Goal: Check status

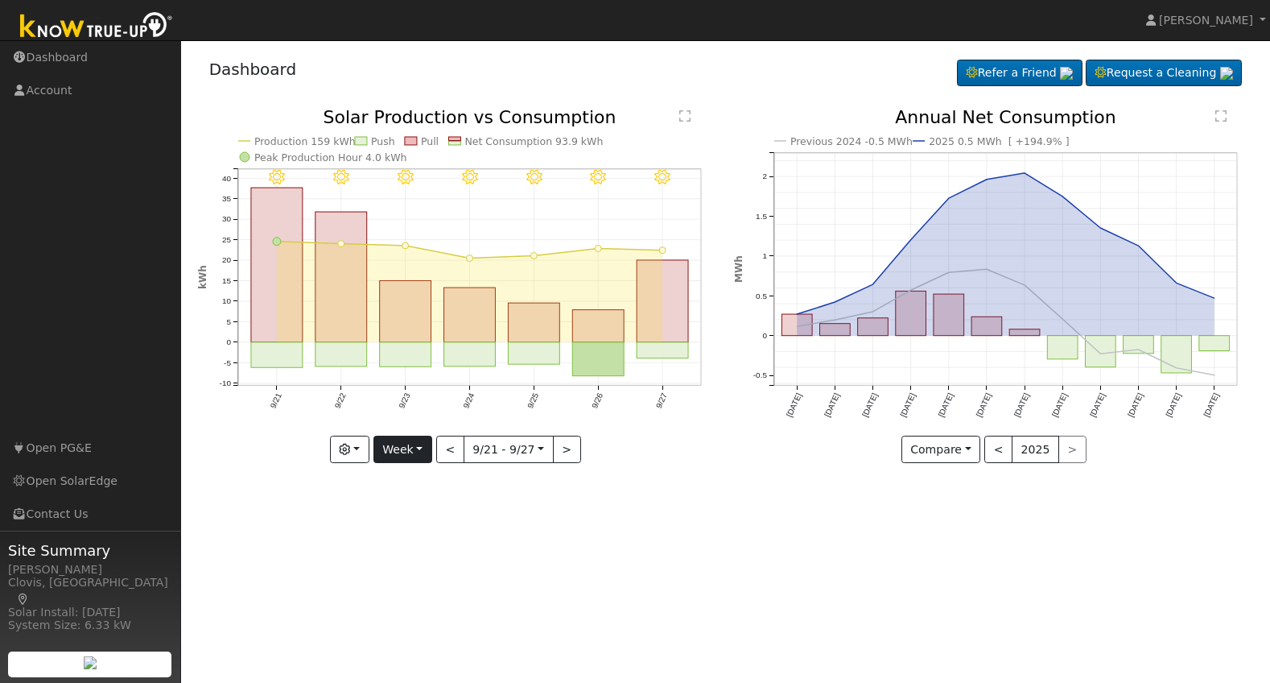
click at [415, 454] on button "Week" at bounding box center [403, 449] width 59 height 27
click at [421, 530] on link "Month" at bounding box center [430, 528] width 112 height 23
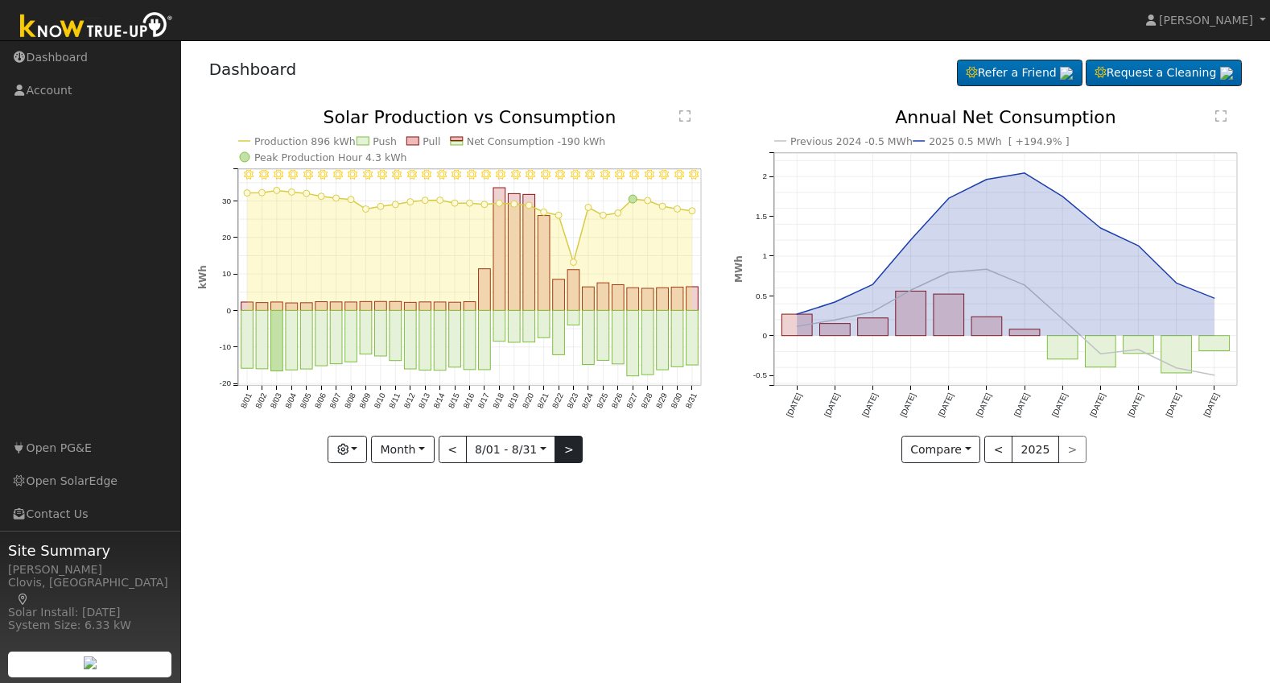
click at [572, 448] on button ">" at bounding box center [569, 449] width 28 height 27
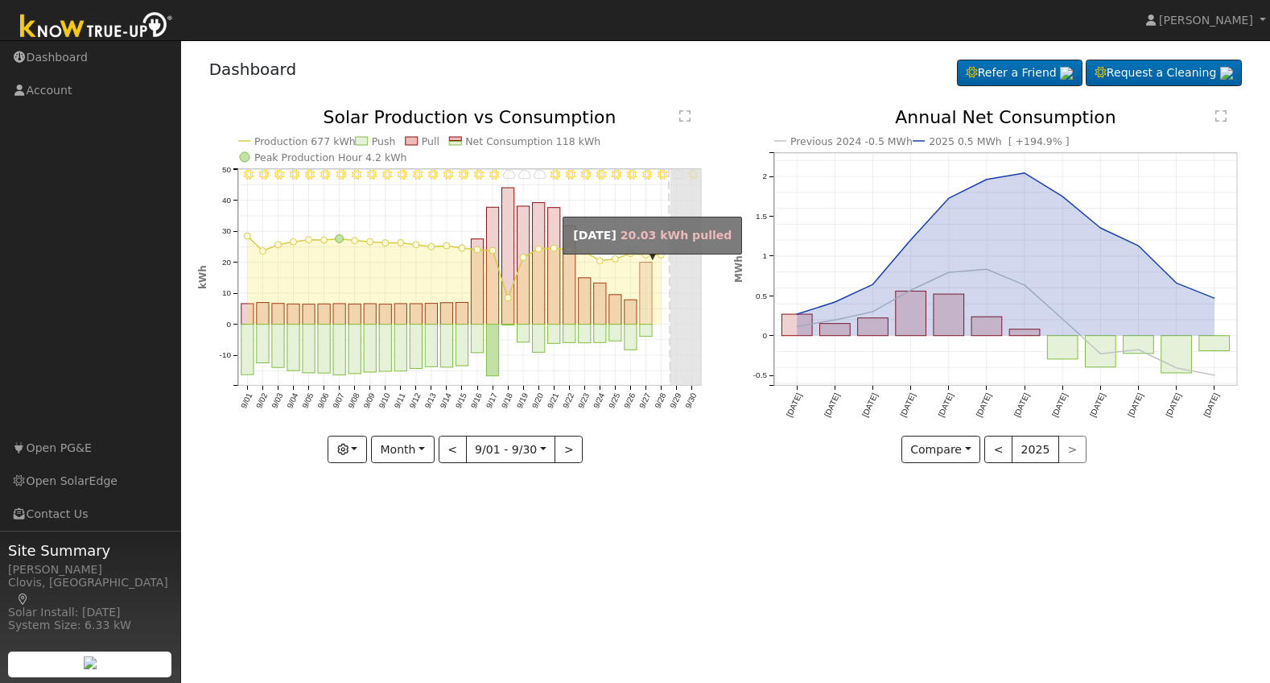
click at [646, 300] on rect "onclick=""" at bounding box center [646, 293] width 12 height 62
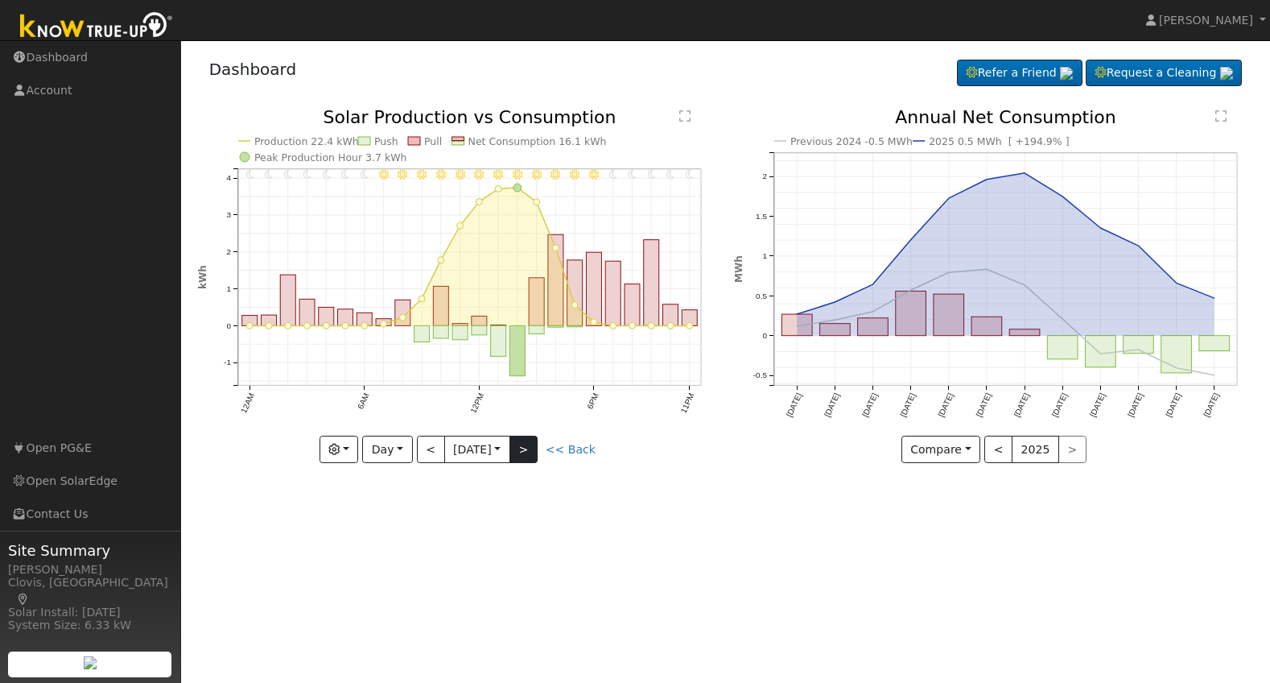
click at [531, 451] on button ">" at bounding box center [524, 449] width 28 height 27
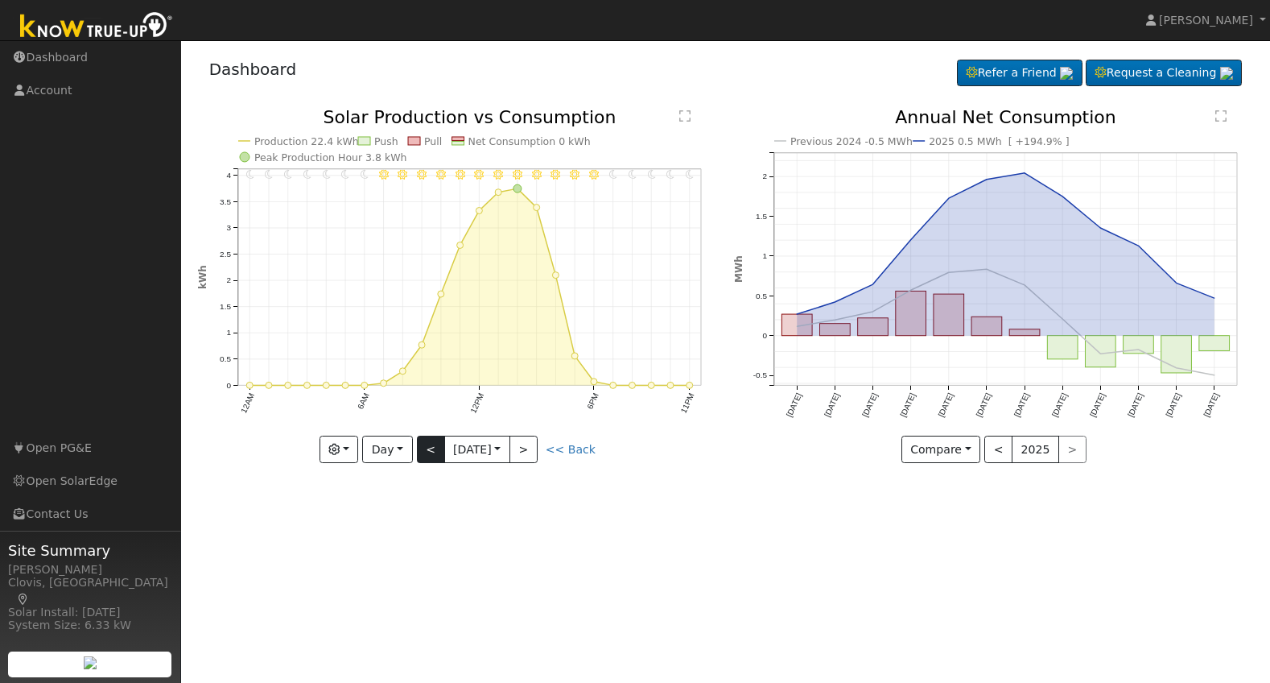
click at [422, 447] on button "<" at bounding box center [431, 449] width 28 height 27
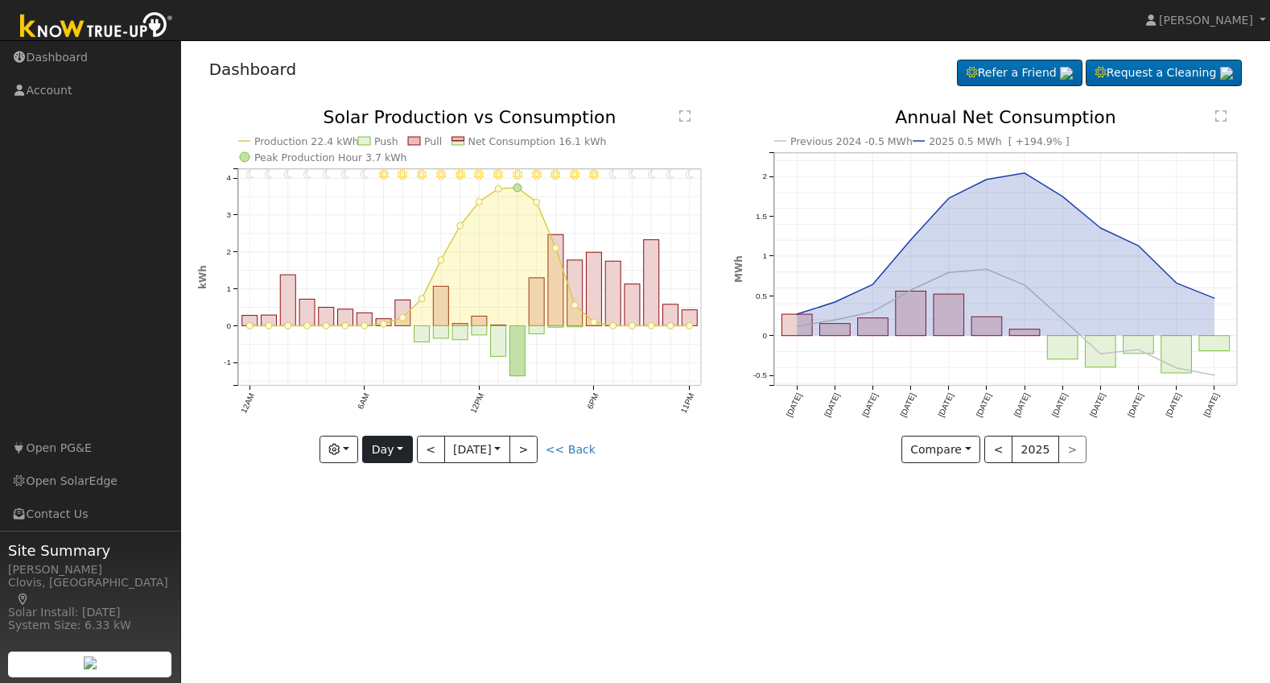
click at [396, 447] on button "Day" at bounding box center [387, 449] width 50 height 27
click at [394, 525] on link "Month" at bounding box center [419, 528] width 112 height 23
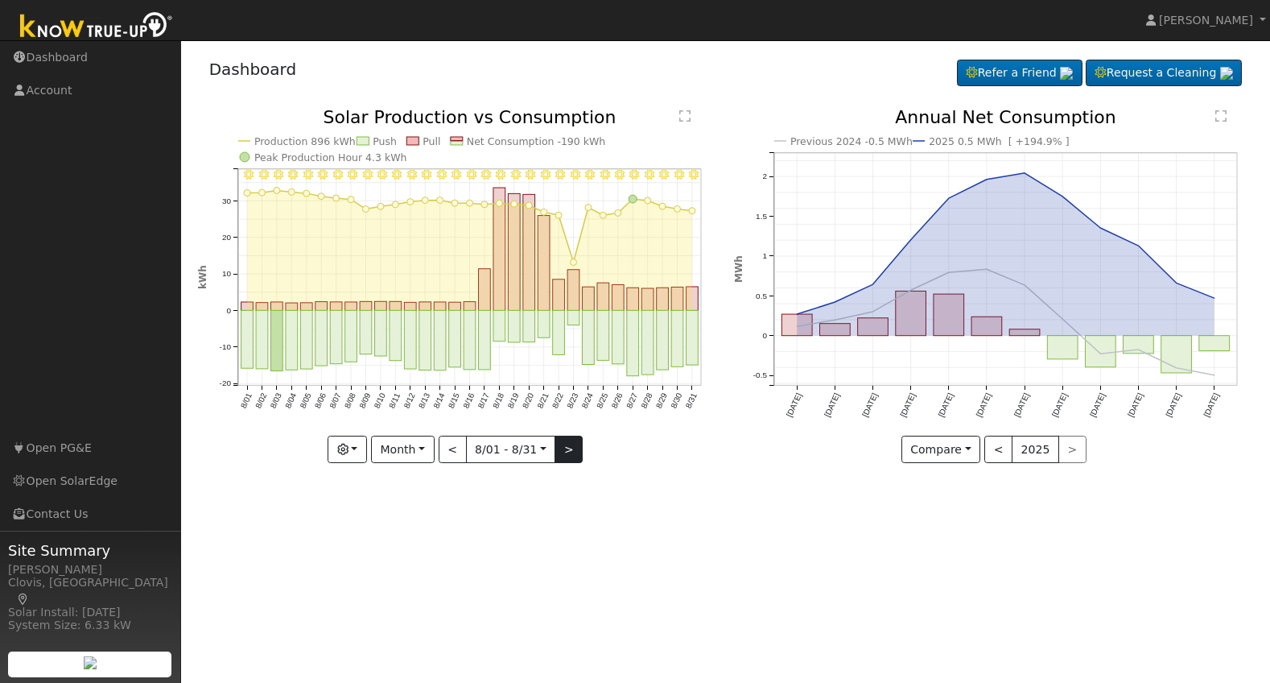
click at [566, 444] on button ">" at bounding box center [569, 449] width 28 height 27
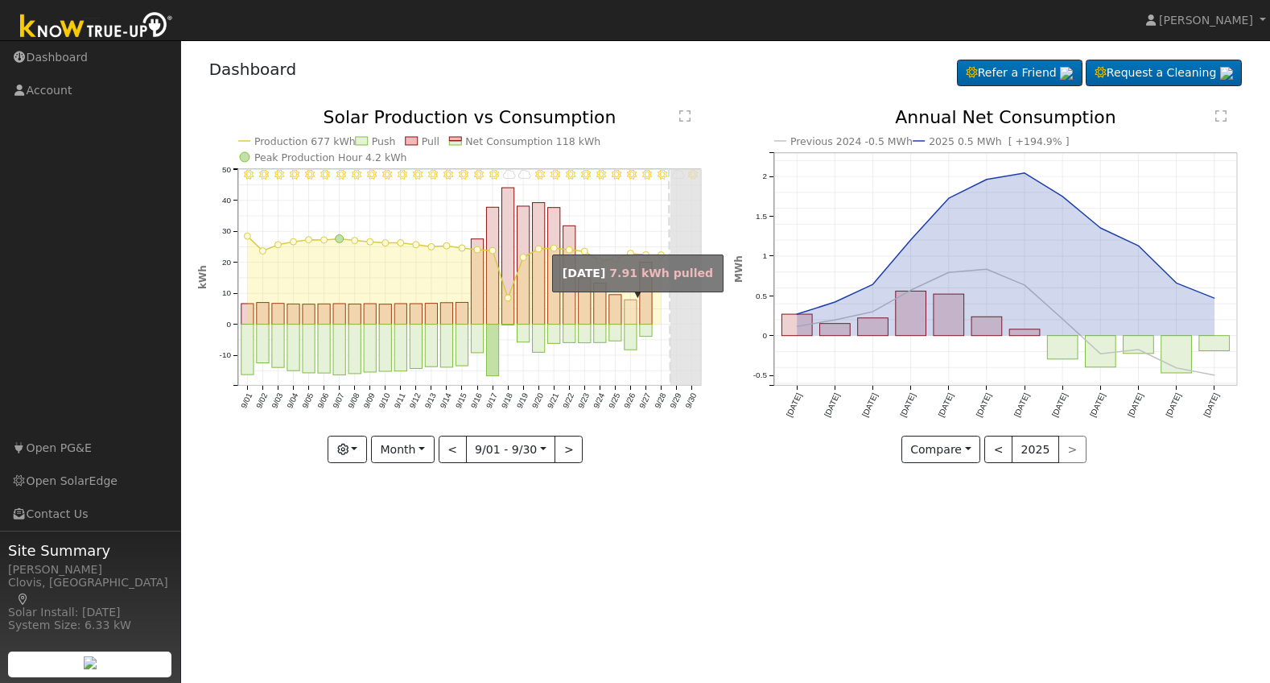
click at [627, 308] on rect "onclick=""" at bounding box center [631, 312] width 12 height 24
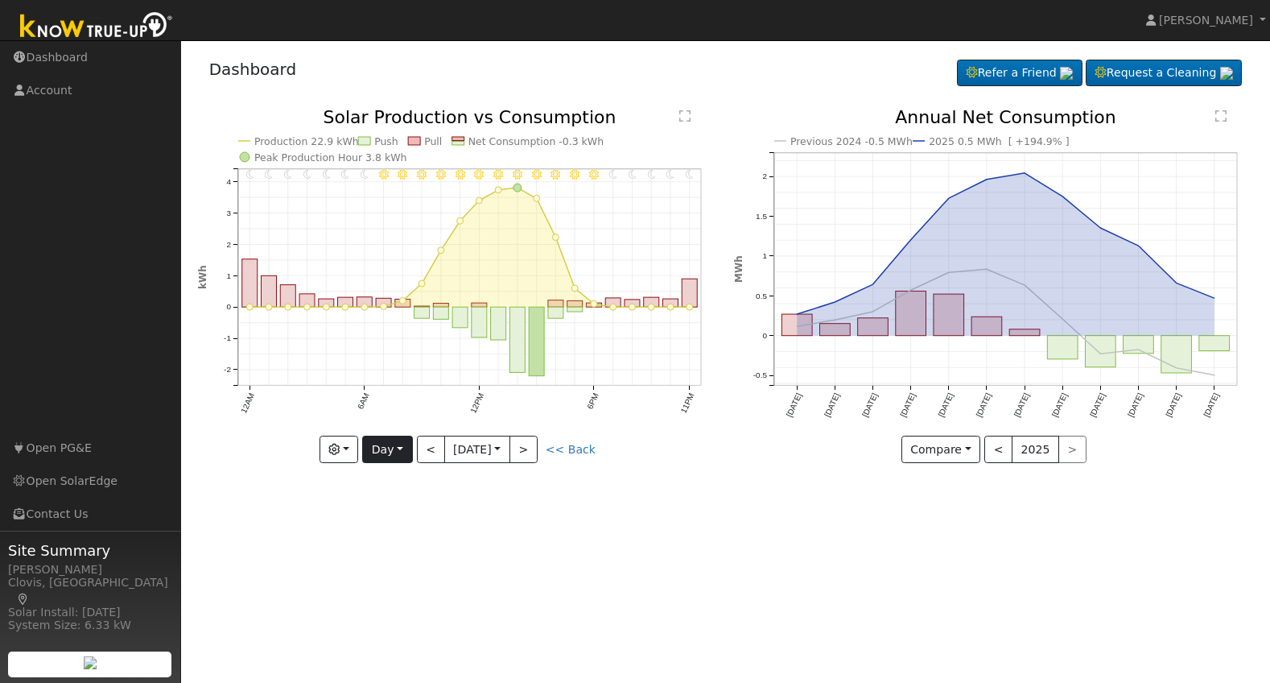
click at [400, 445] on button "Day" at bounding box center [387, 449] width 50 height 27
click at [398, 527] on link "Month" at bounding box center [419, 528] width 112 height 23
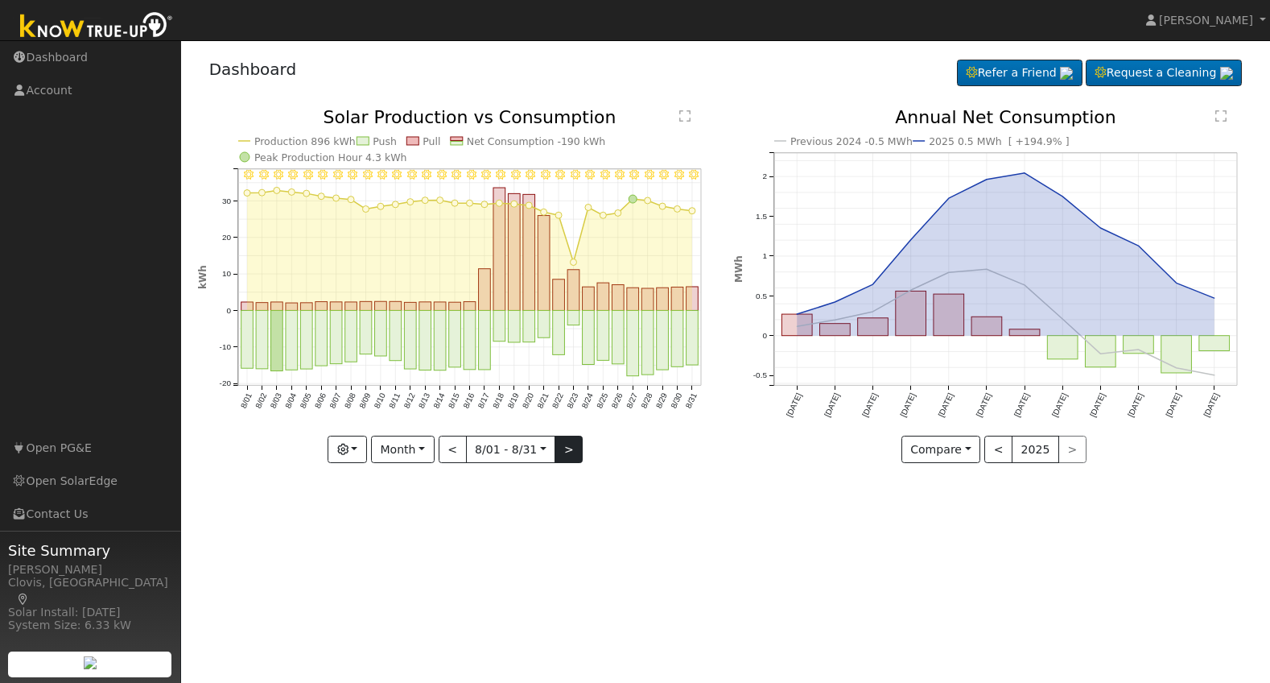
click at [571, 450] on button ">" at bounding box center [569, 449] width 28 height 27
type input "[DATE]"
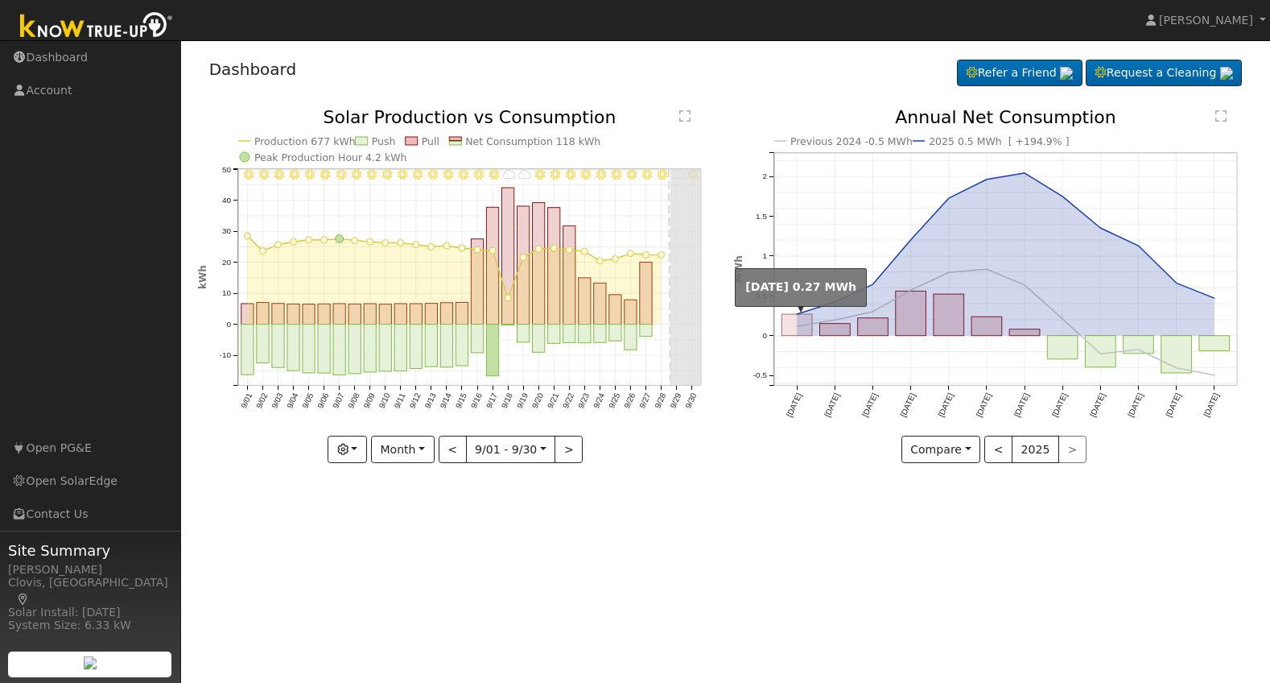
click at [786, 326] on rect "onclick=""" at bounding box center [797, 325] width 31 height 22
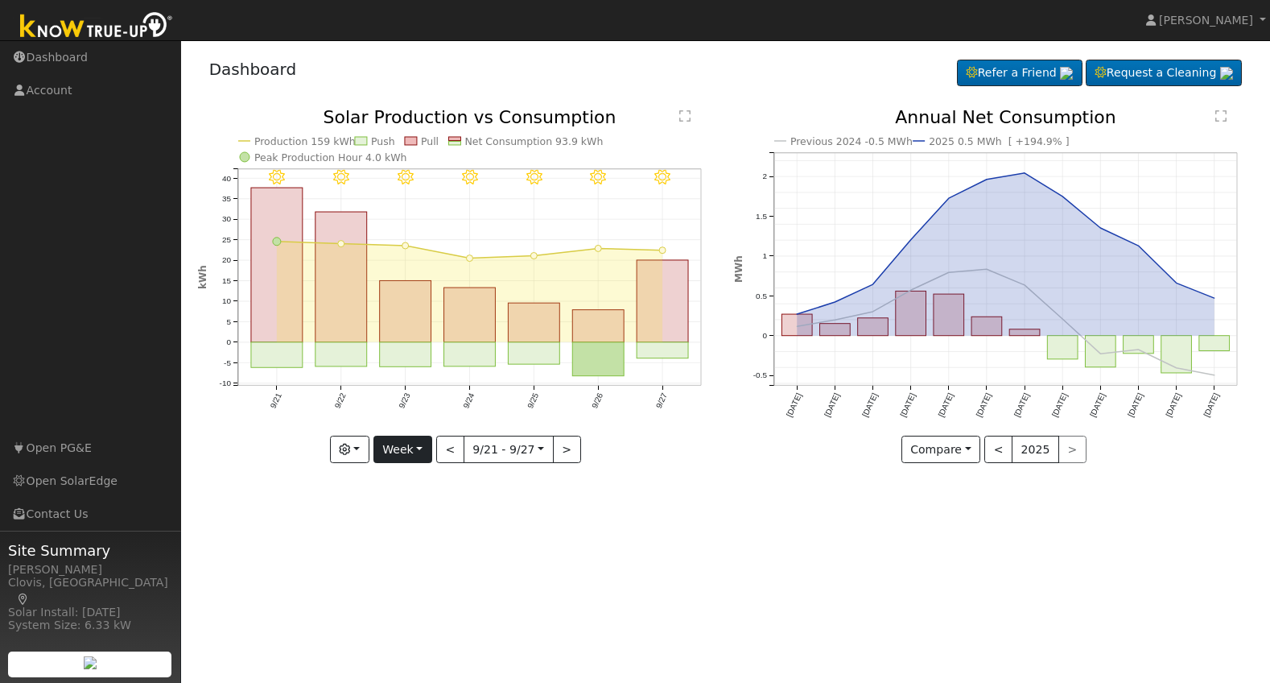
click at [411, 449] on button "Week" at bounding box center [403, 449] width 59 height 27
click at [413, 528] on link "Month" at bounding box center [430, 528] width 112 height 23
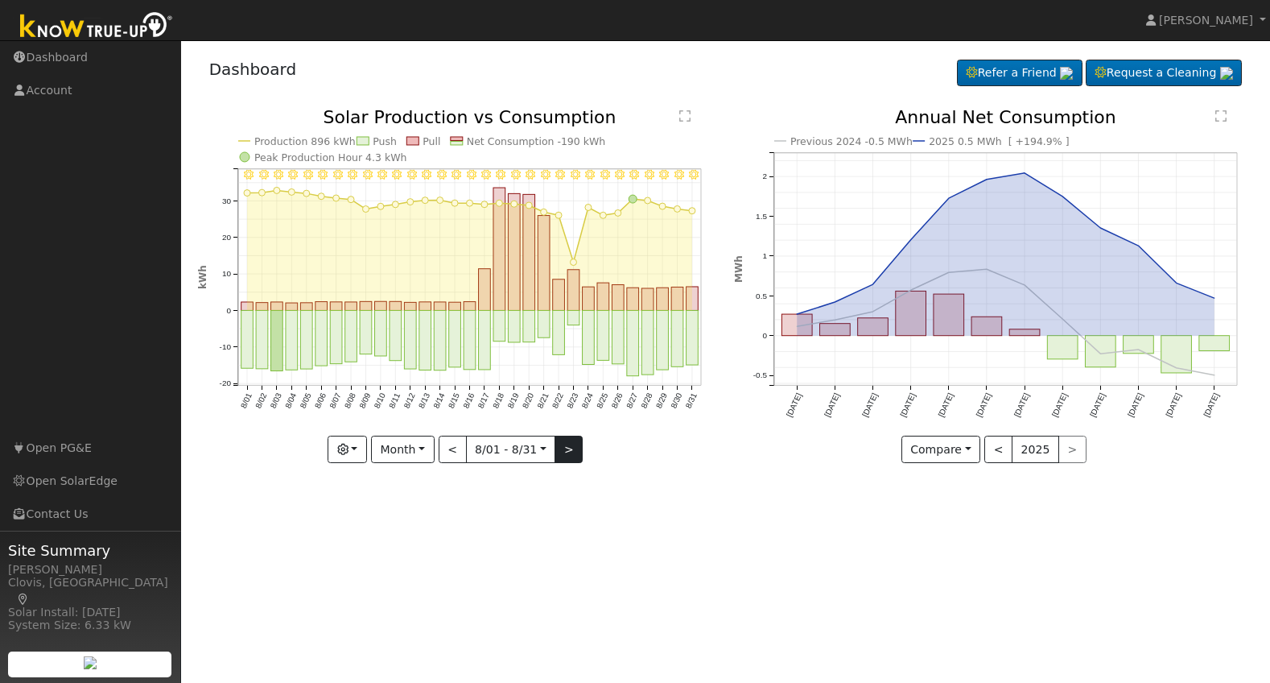
click at [571, 456] on button ">" at bounding box center [569, 449] width 28 height 27
type input "[DATE]"
